Goal: Task Accomplishment & Management: Manage account settings

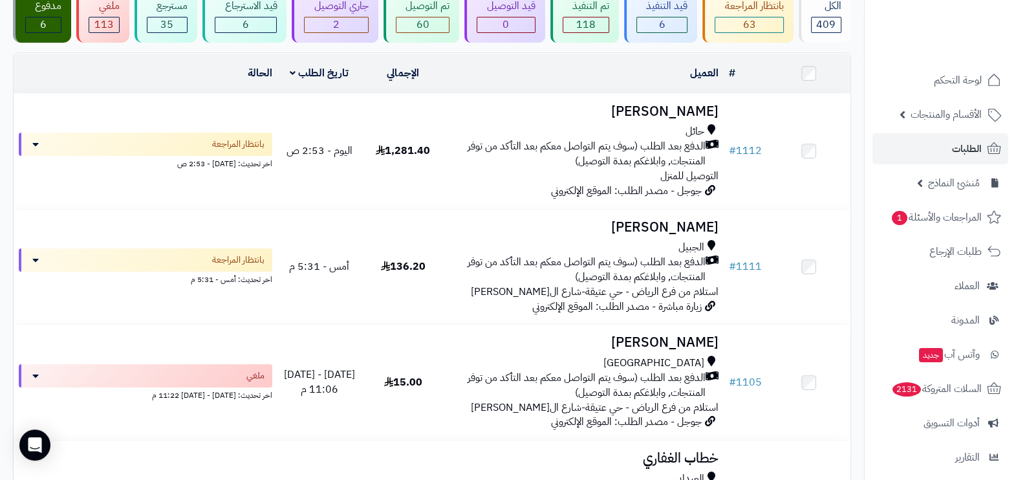
scroll to position [107, 0]
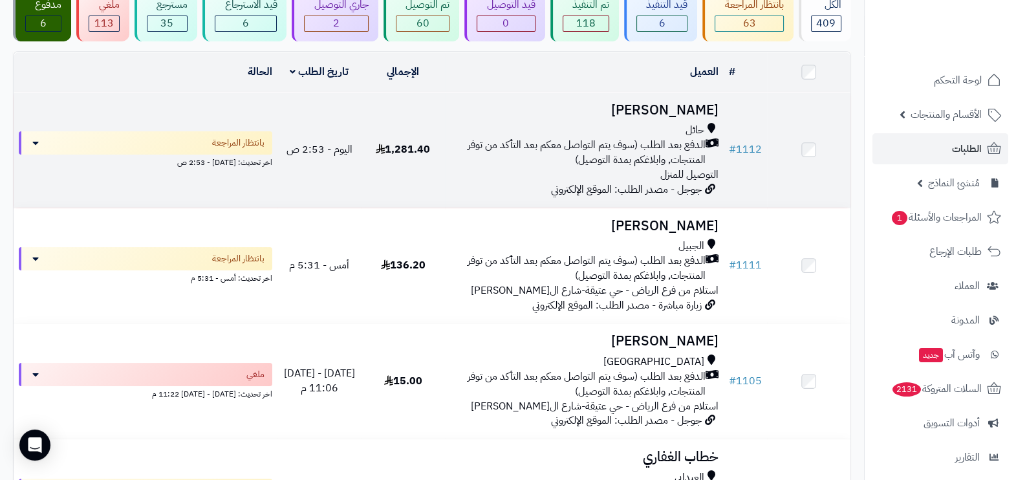
click at [618, 175] on div "حائل الدفع بعد الطلب (سوف يتم التواصل معكم بعد التأكد من توفر المنتجات, وابلاغك…" at bounding box center [584, 152] width 268 height 59
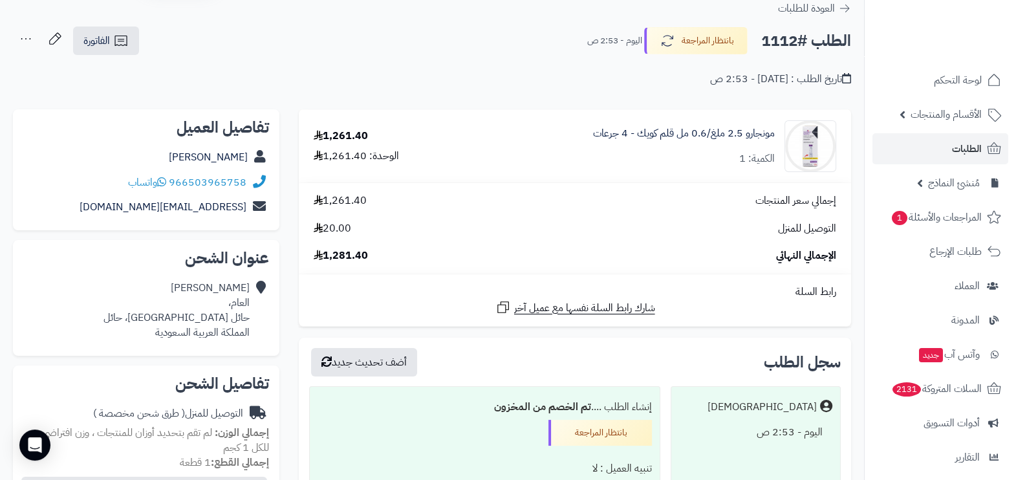
scroll to position [42, 0]
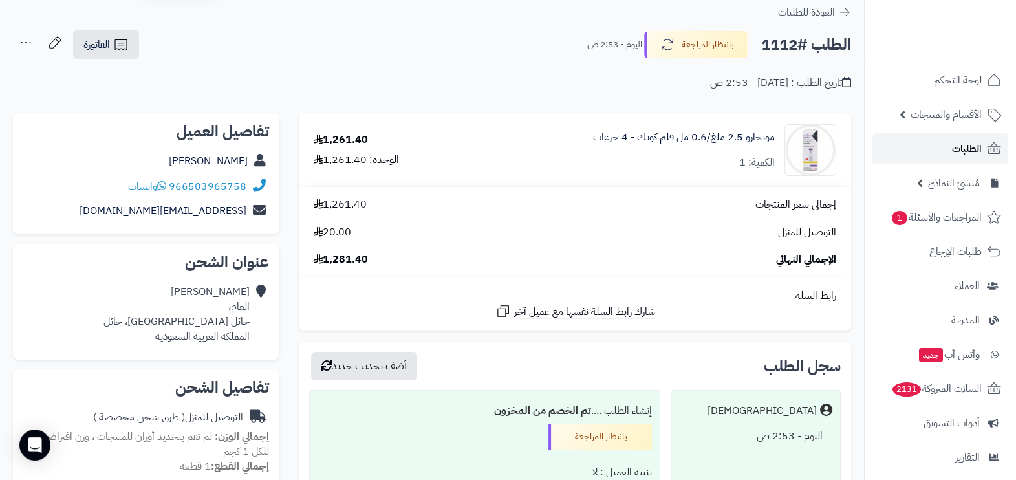
click at [974, 155] on span "الطلبات" at bounding box center [967, 149] width 30 height 18
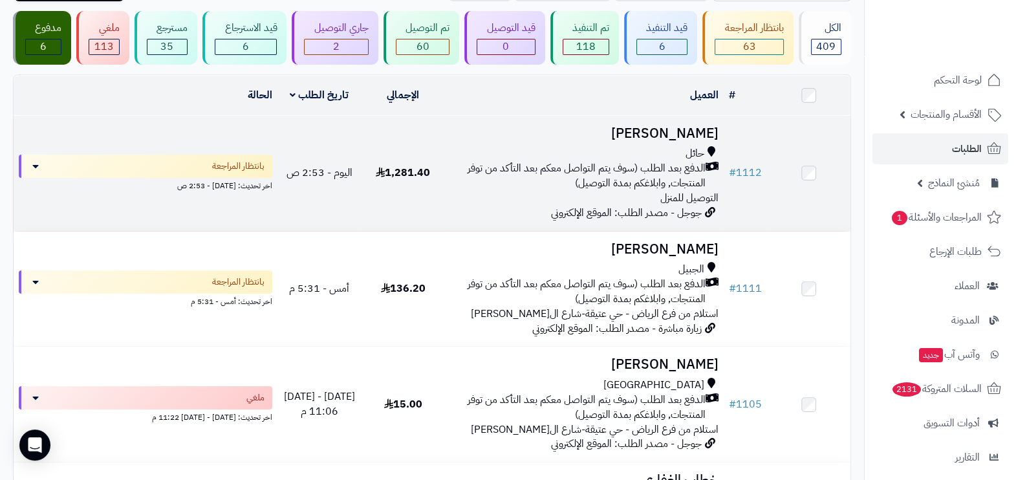
scroll to position [85, 0]
click at [571, 174] on span "الدفع بعد الطلب (سوف يتم التواصل معكم بعد التأكد من توفر المنتجات, وابلاغكم بمد…" at bounding box center [578, 175] width 256 height 30
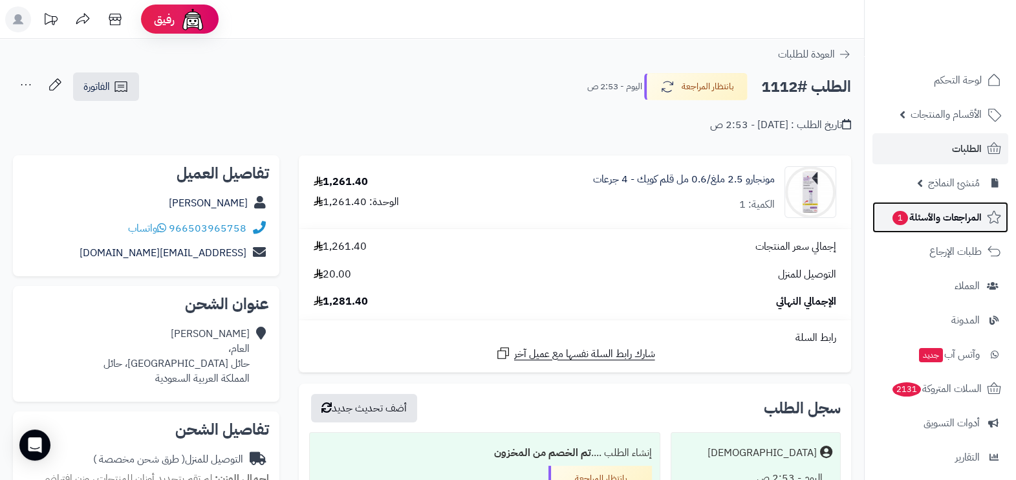
click at [889, 213] on link "المراجعات والأسئلة 1" at bounding box center [941, 217] width 136 height 31
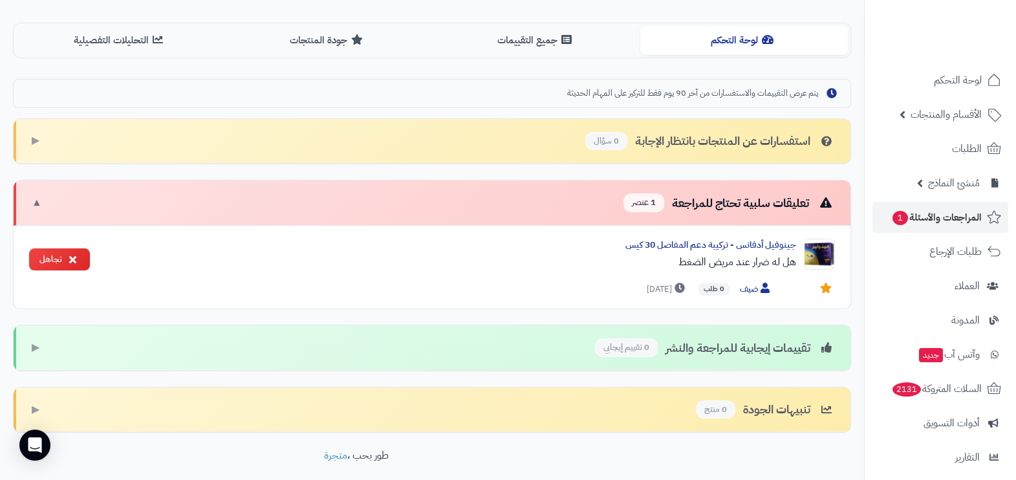
scroll to position [287, 0]
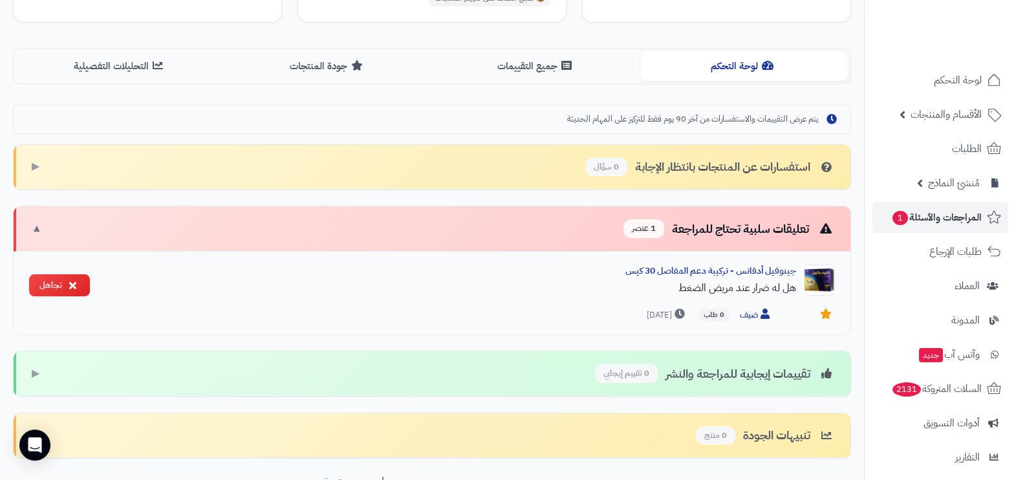
click at [731, 288] on div "هل له ضرار عند مريض الضغط" at bounding box center [448, 288] width 696 height 16
click at [646, 291] on div "هل له ضرار عند مريض الضغط" at bounding box center [448, 288] width 696 height 16
click at [485, 289] on div "هل له ضرار عند مريض الضغط" at bounding box center [448, 288] width 696 height 16
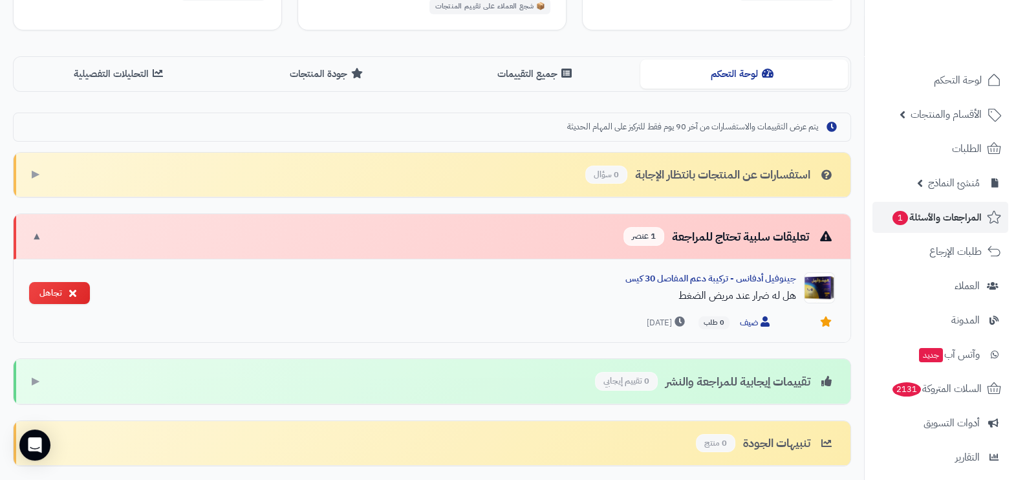
scroll to position [369, 0]
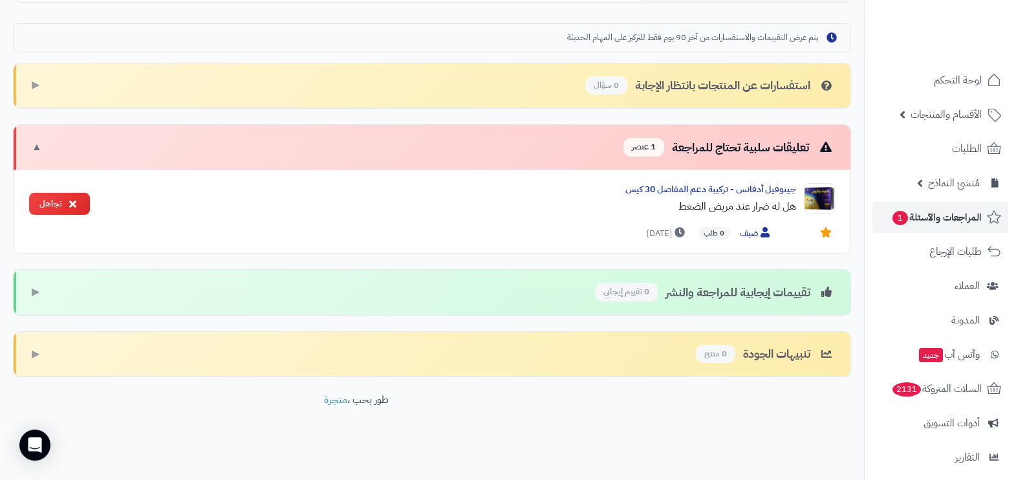
click at [391, 149] on div "تعليقات سلبية تحتاج للمراجعة 1 عنصر ▼" at bounding box center [432, 147] width 837 height 45
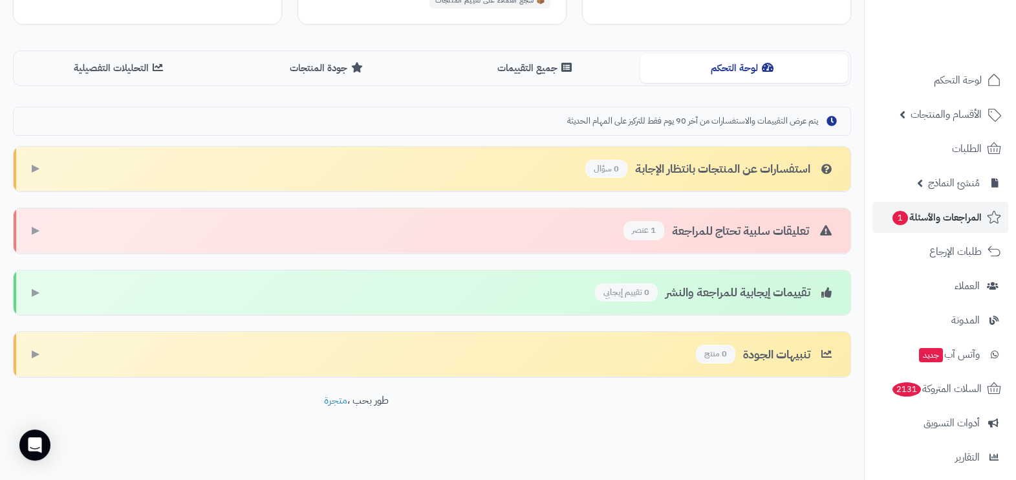
click at [490, 169] on div "استفسارات عن المنتجات بانتظار الإجابة 0 سؤال ▶" at bounding box center [432, 169] width 837 height 45
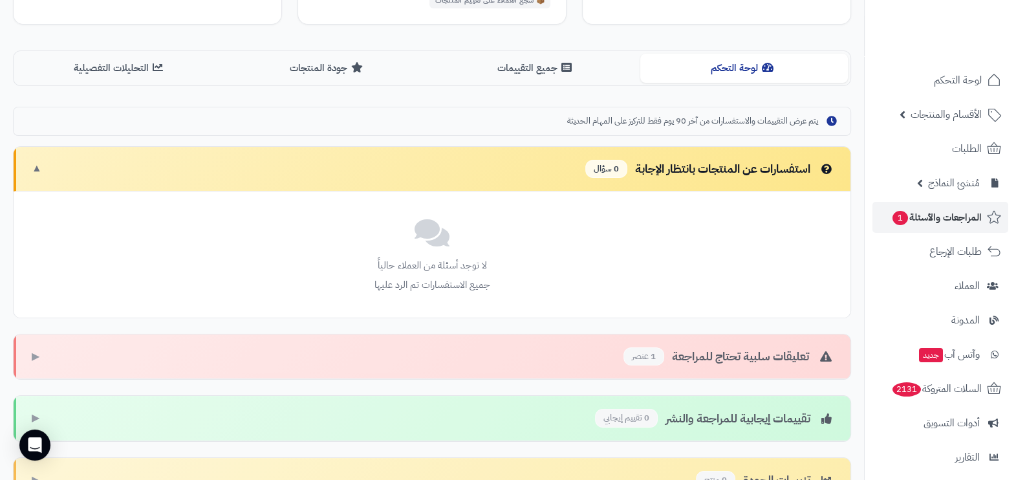
scroll to position [369, 0]
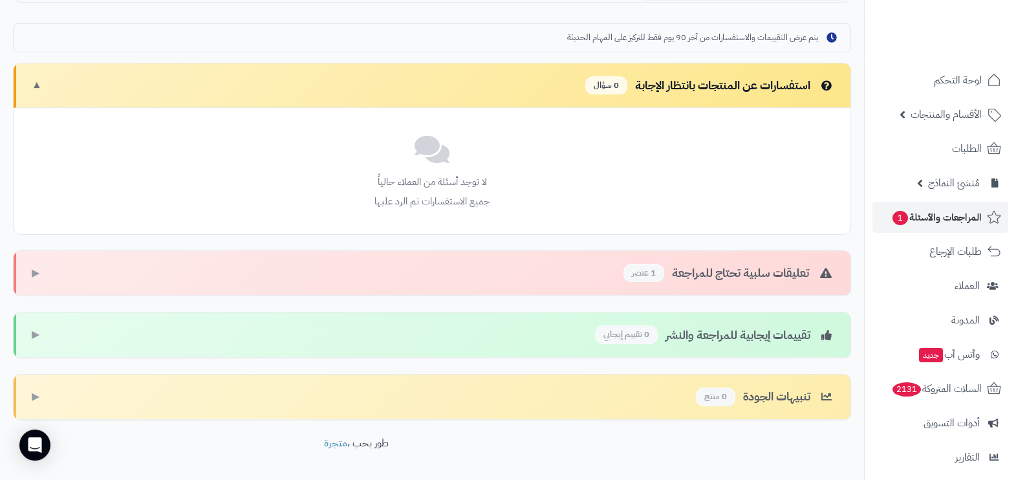
click at [511, 100] on div "استفسارات عن المنتجات بانتظار الإجابة 0 سؤال ▼" at bounding box center [432, 85] width 837 height 45
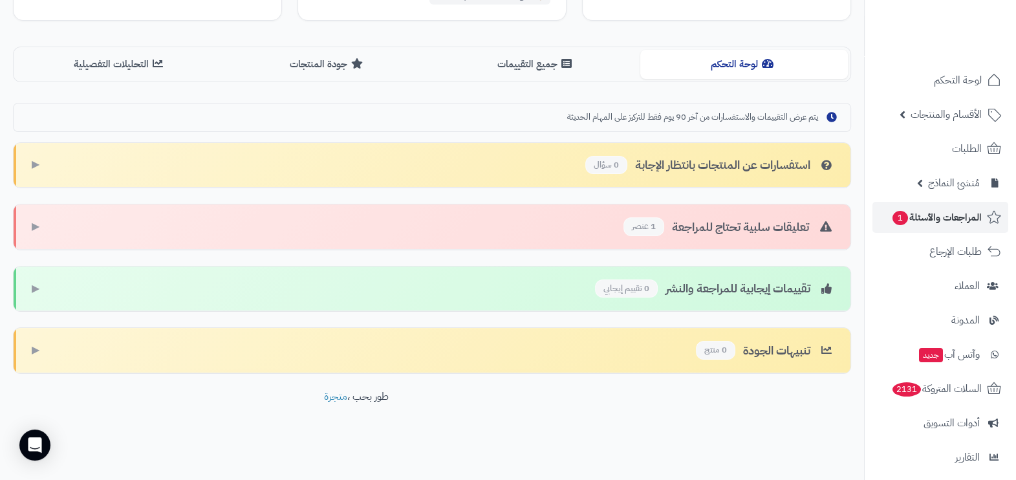
scroll to position [285, 0]
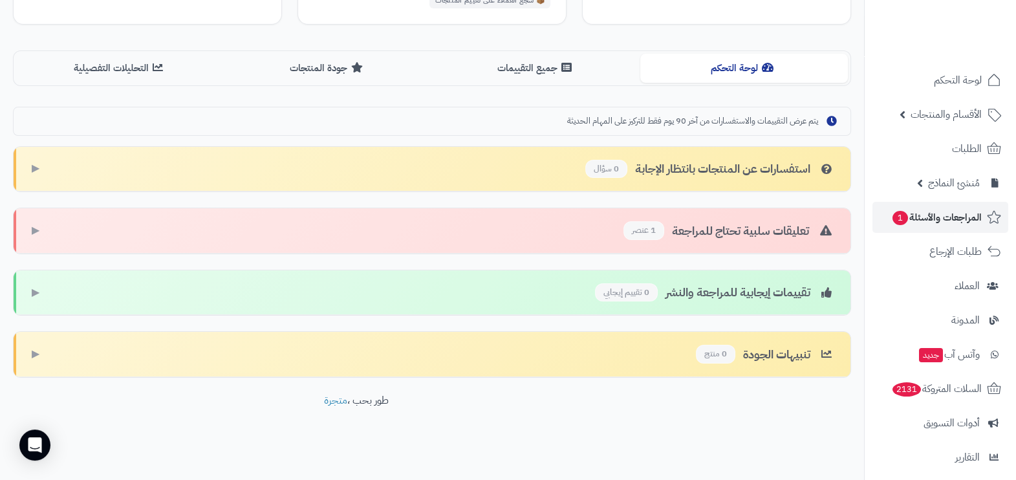
click at [537, 208] on div "تعليقات سلبية تحتاج للمراجعة 1 عنصر ▶" at bounding box center [432, 230] width 837 height 45
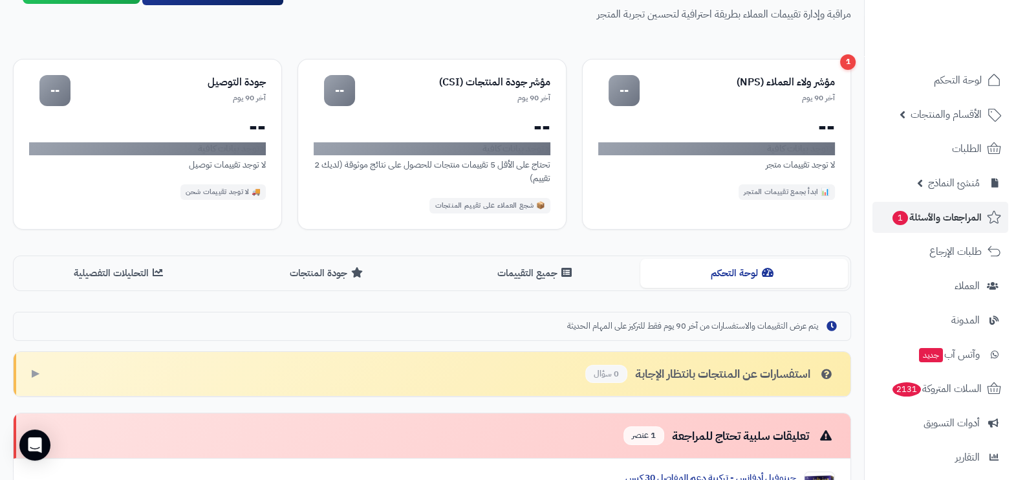
scroll to position [0, 0]
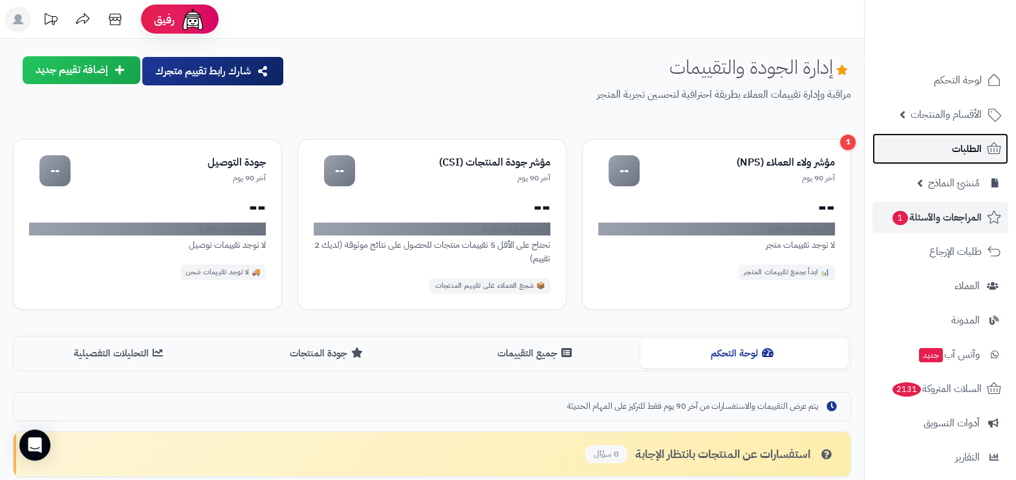
click at [961, 137] on link "الطلبات" at bounding box center [941, 148] width 136 height 31
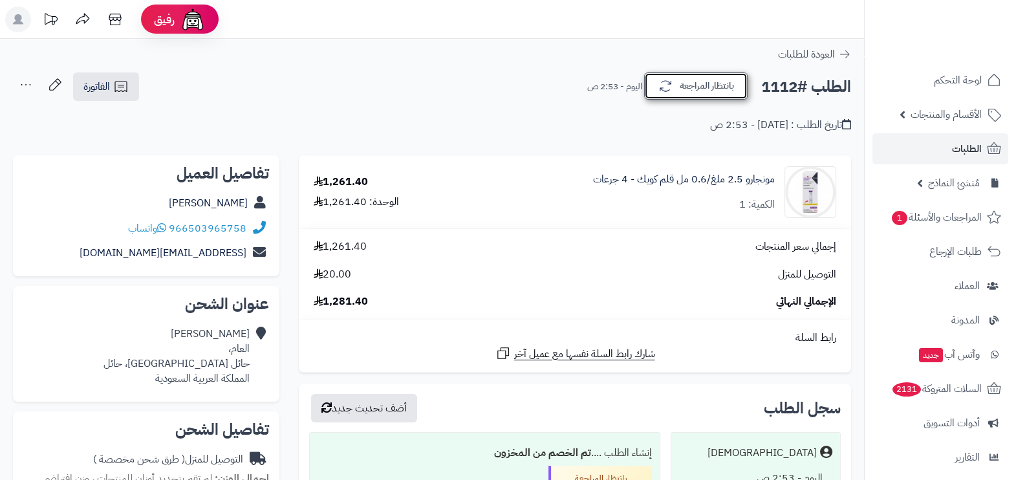
click at [692, 72] on button "بانتظار المراجعة" at bounding box center [696, 85] width 104 height 27
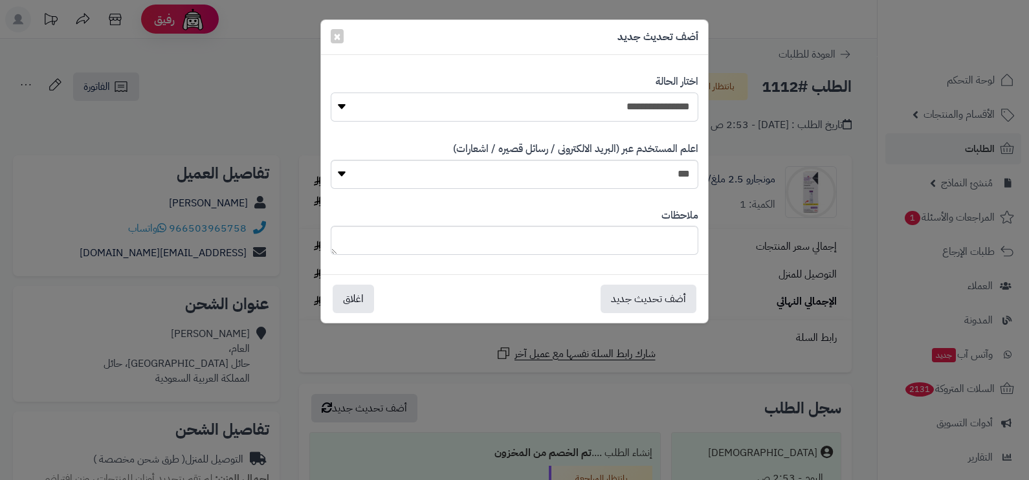
drag, startPoint x: 683, startPoint y: 110, endPoint x: 681, endPoint y: 123, distance: 13.0
click at [683, 110] on select "**********" at bounding box center [514, 107] width 367 height 29
select select "**"
click at [331, 93] on select "**********" at bounding box center [514, 107] width 367 height 29
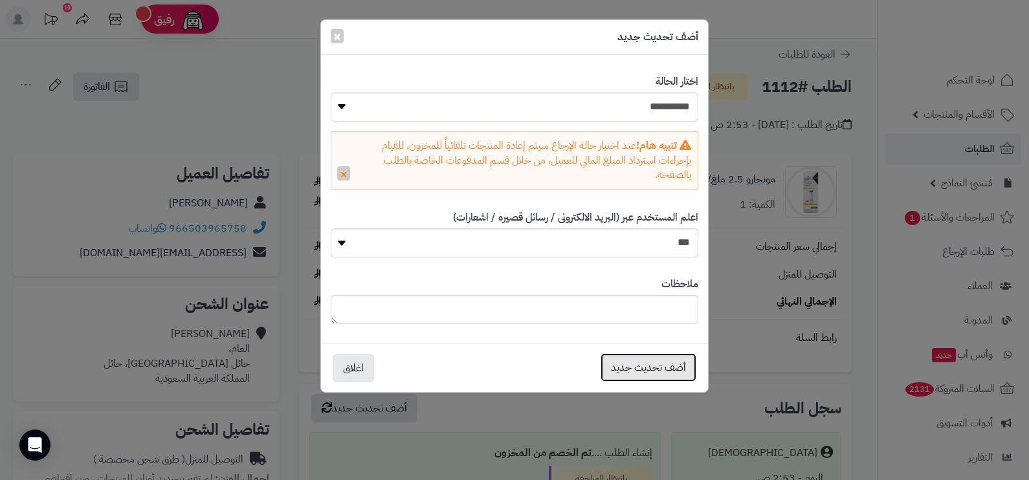
click at [666, 374] on button "أضف تحديث جديد" at bounding box center [648, 367] width 96 height 28
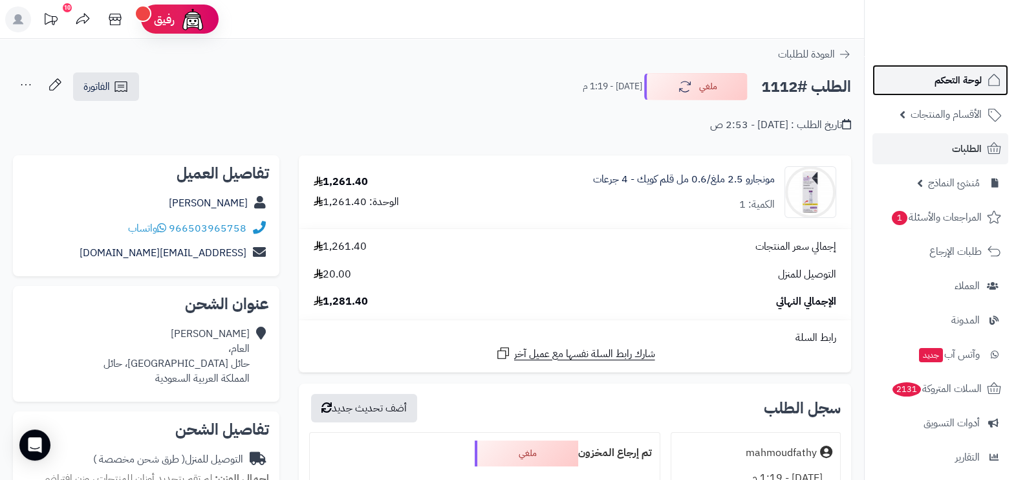
click at [948, 74] on span "لوحة التحكم" at bounding box center [958, 80] width 47 height 18
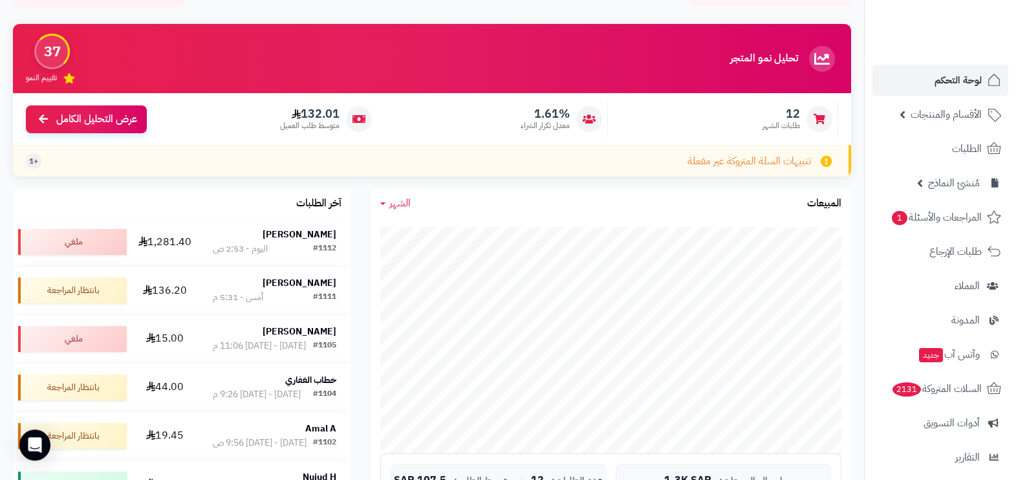
scroll to position [161, 0]
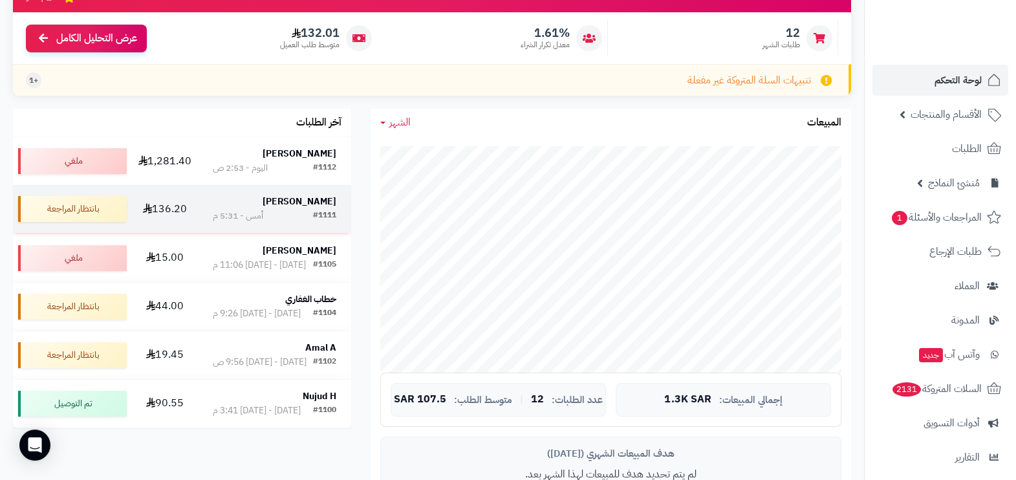
click at [221, 208] on div "[PERSON_NAME]" at bounding box center [275, 201] width 124 height 13
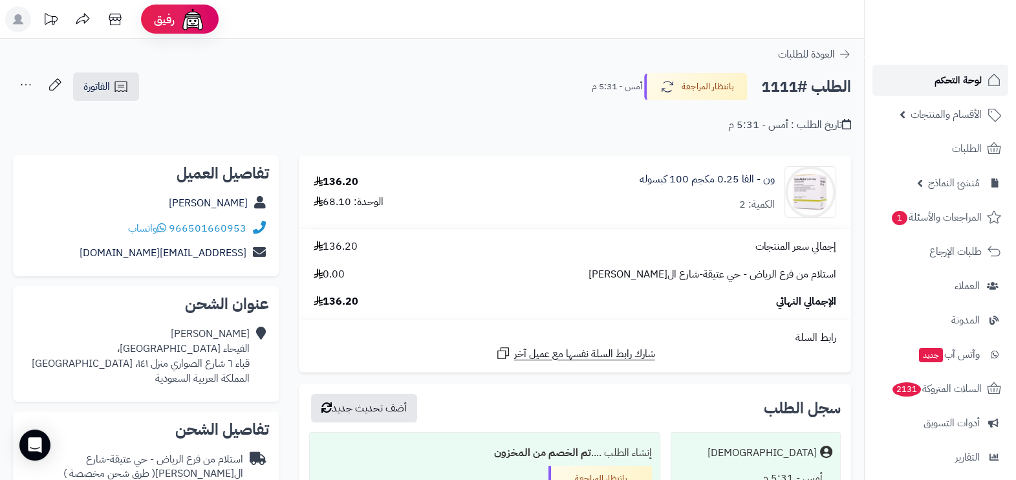
click at [970, 91] on link "لوحة التحكم" at bounding box center [941, 80] width 136 height 31
